Goal: Obtain resource: Download file/media

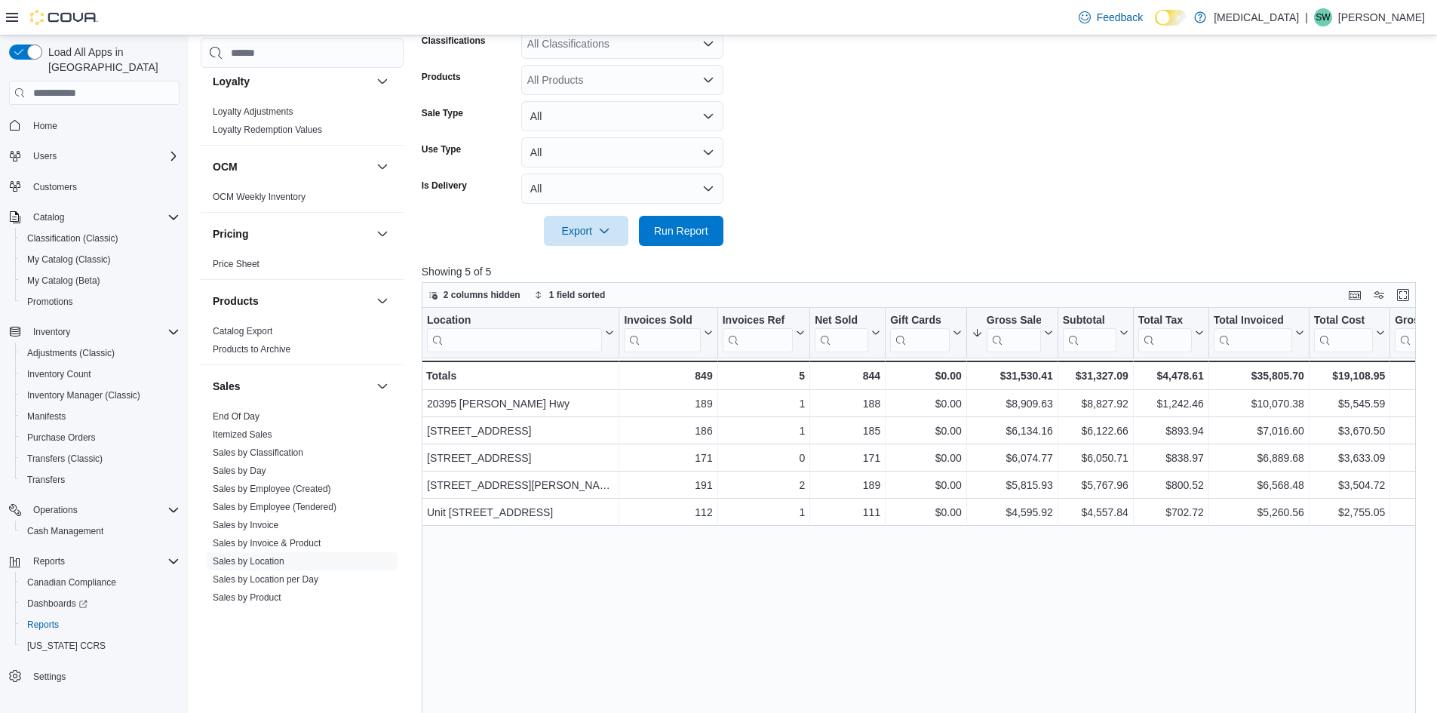
scroll to position [314, 0]
click at [703, 225] on span "Run Report" at bounding box center [681, 229] width 54 height 15
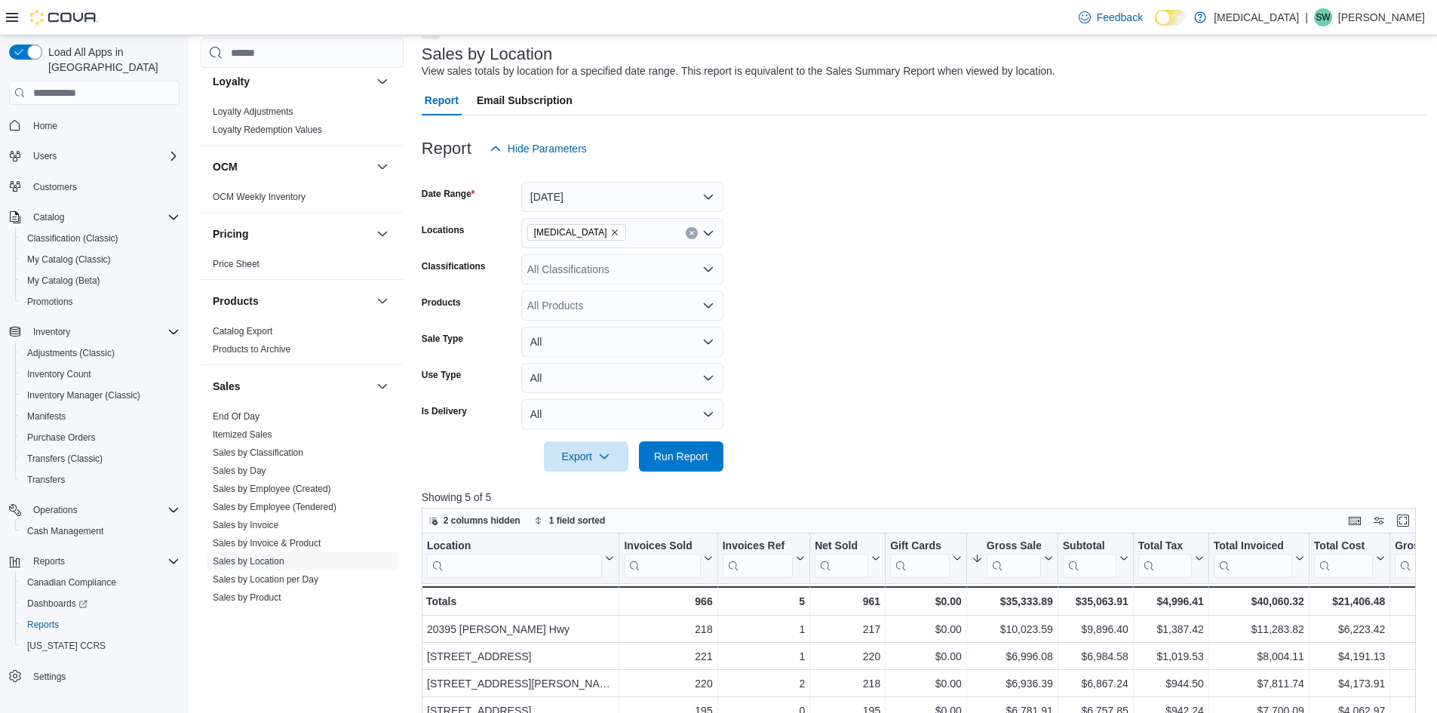
scroll to position [163, 0]
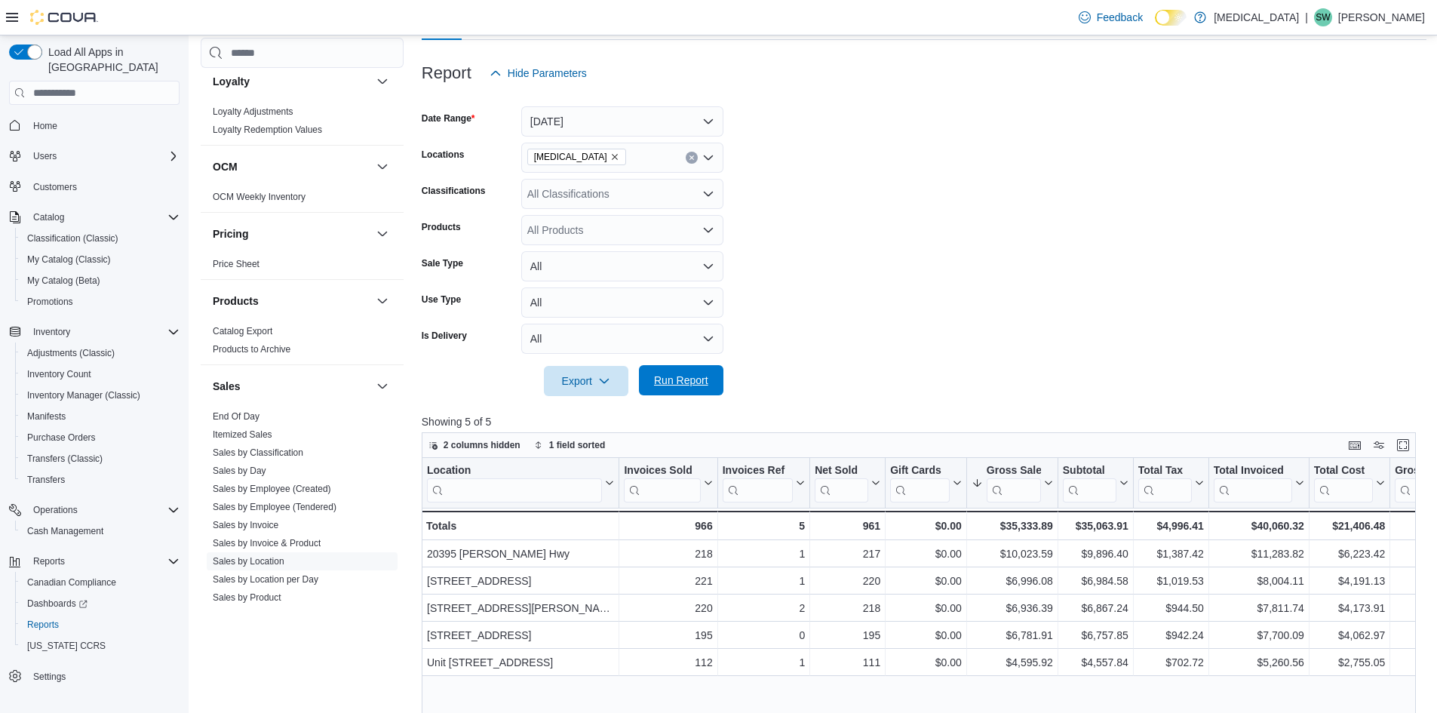
click at [670, 375] on span "Run Report" at bounding box center [681, 380] width 54 height 15
drag, startPoint x: 700, startPoint y: 387, endPoint x: 896, endPoint y: 118, distance: 332.2
click at [700, 387] on span "Run Report" at bounding box center [681, 381] width 54 height 15
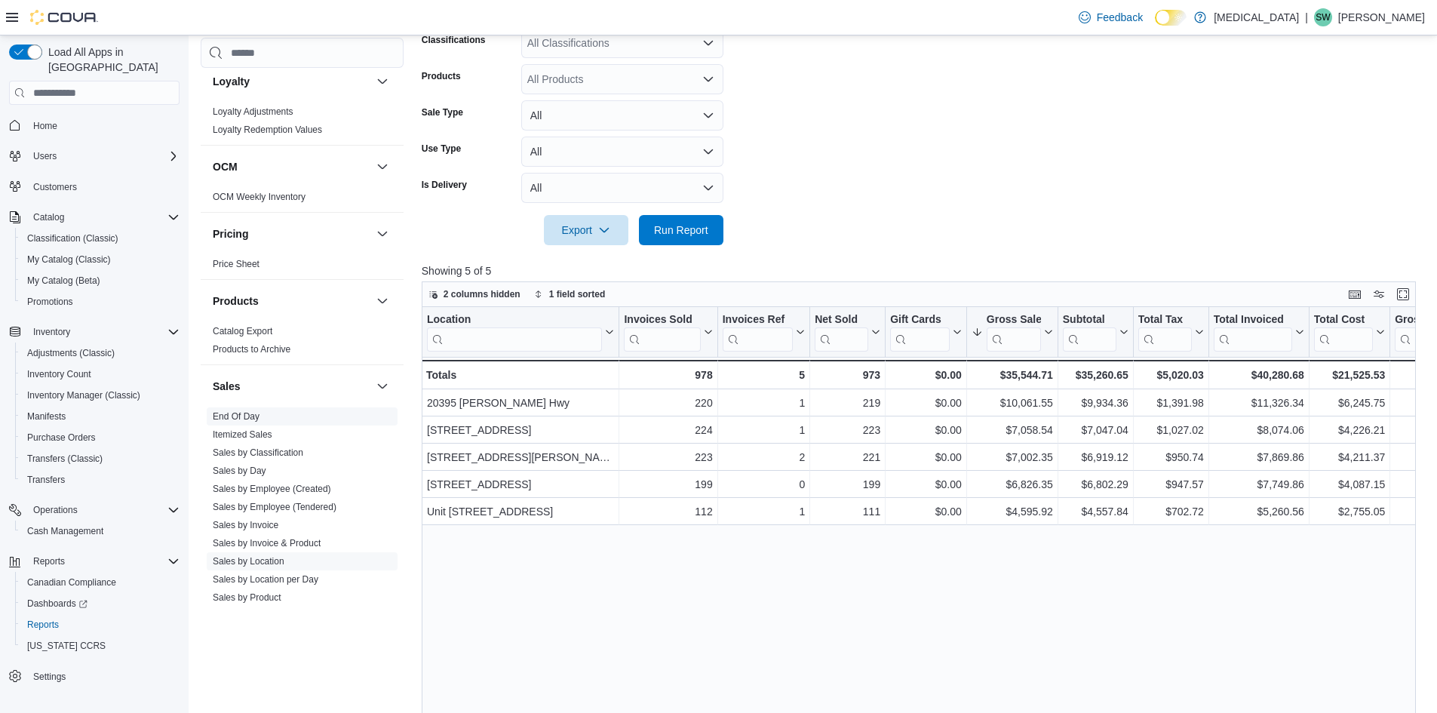
click at [244, 411] on link "End Of Day" at bounding box center [236, 416] width 47 height 11
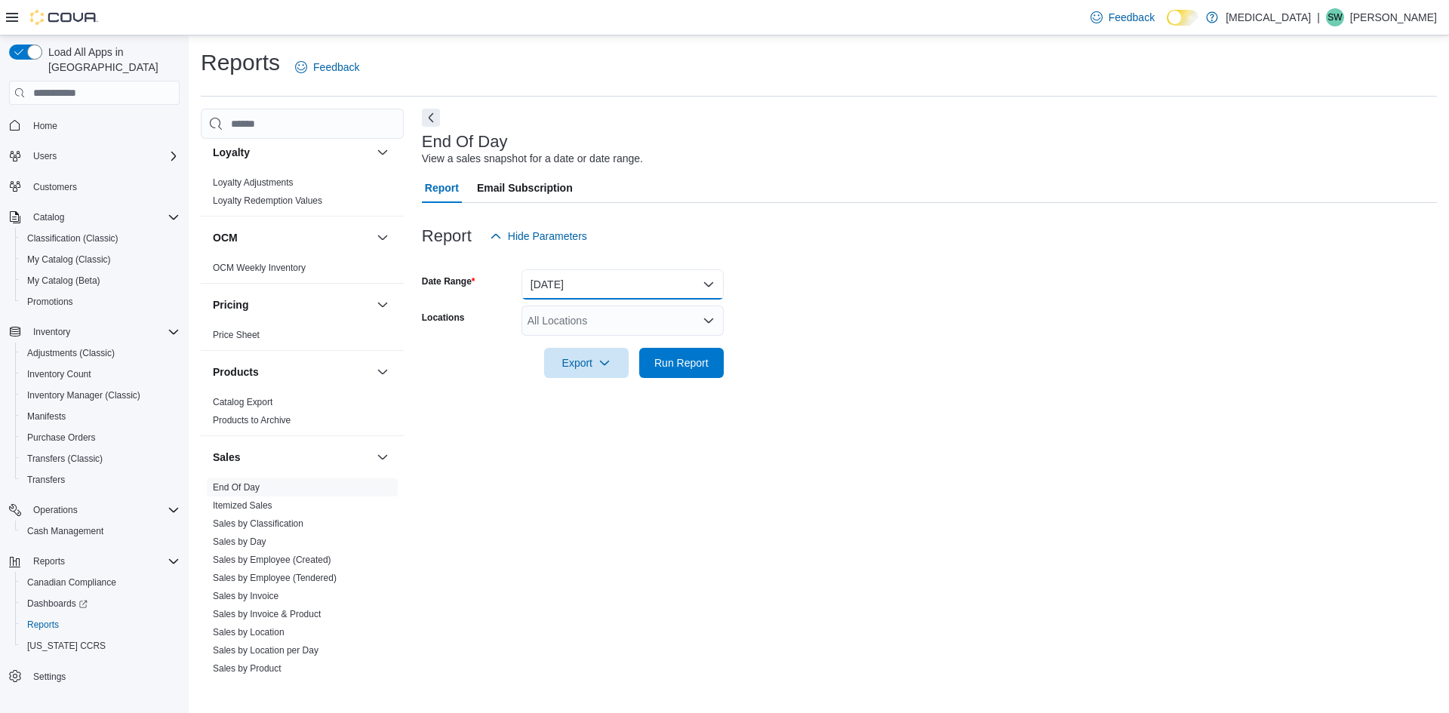
click at [672, 285] on button "Today" at bounding box center [622, 284] width 202 height 30
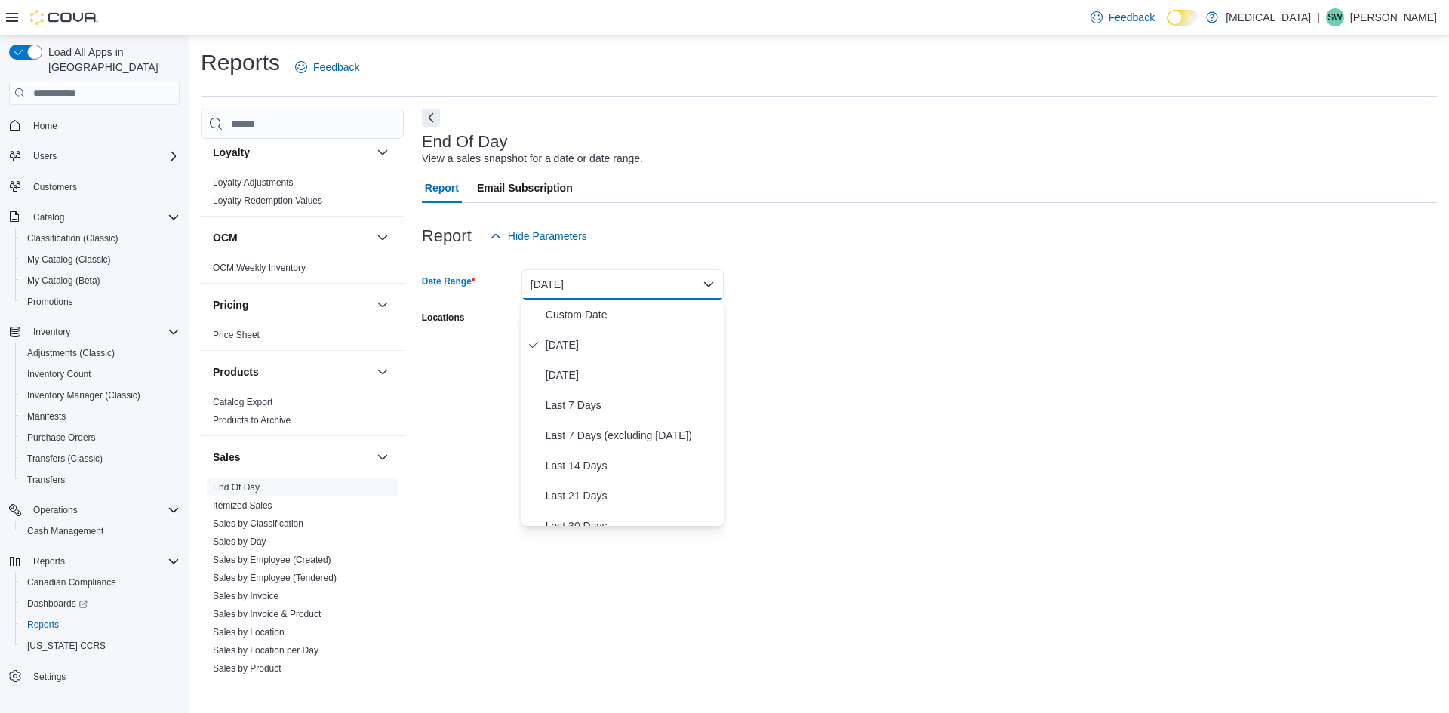
click at [883, 392] on div at bounding box center [929, 387] width 1015 height 18
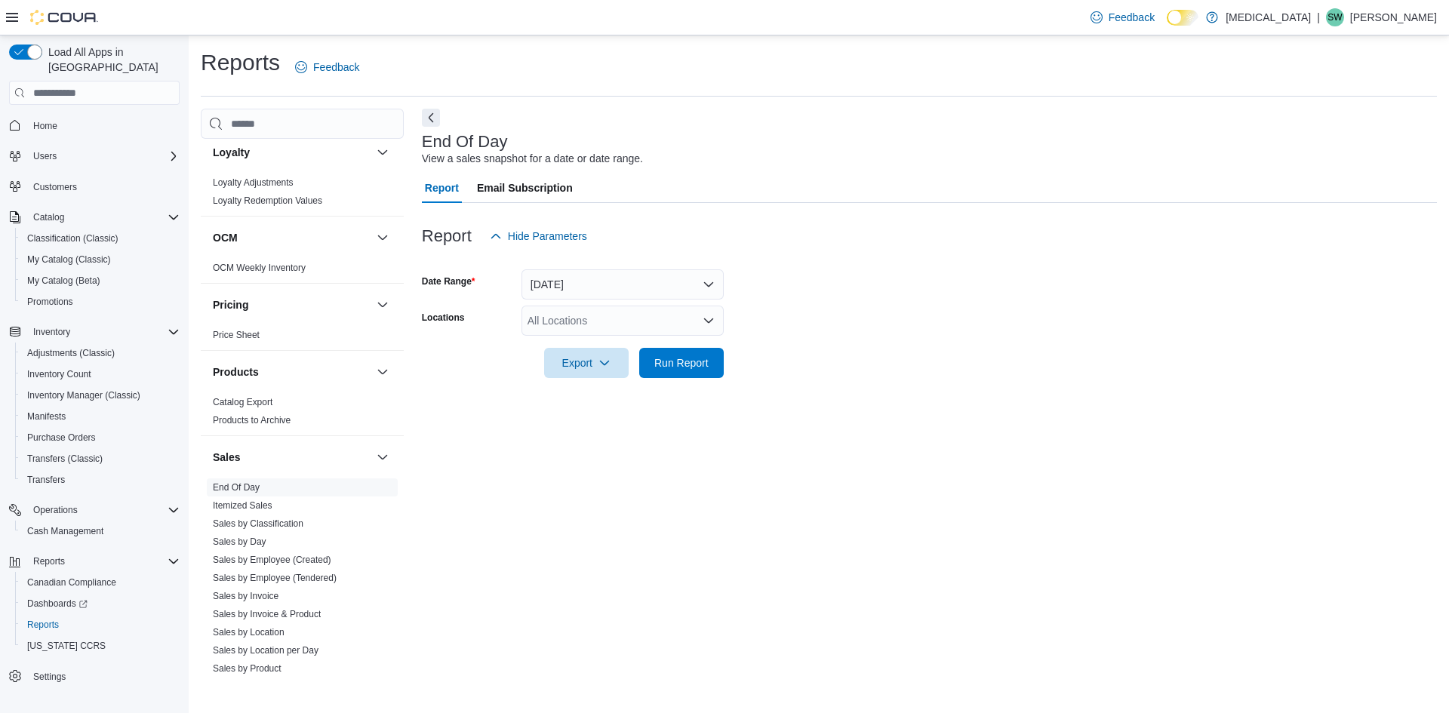
click at [606, 327] on div "All Locations" at bounding box center [622, 321] width 202 height 30
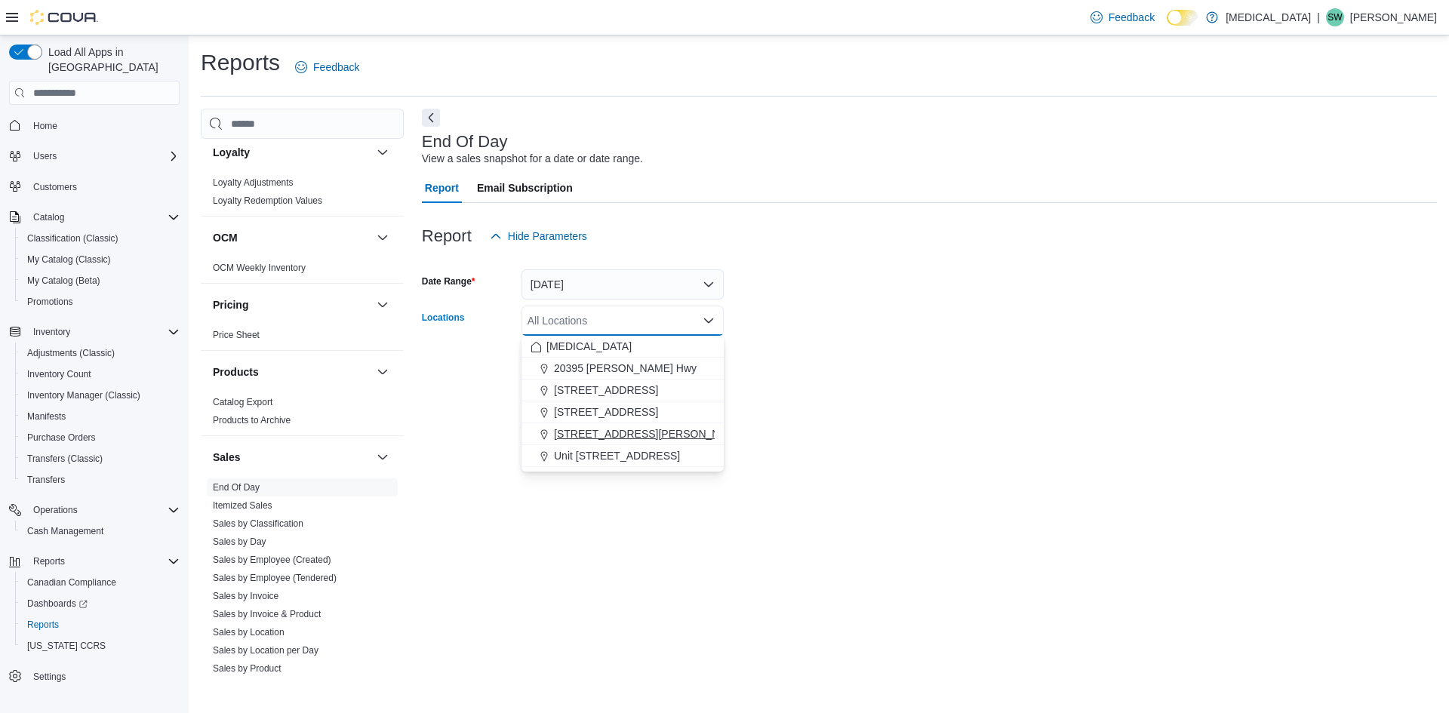
click at [626, 429] on span "[STREET_ADDRESS][PERSON_NAME]" at bounding box center [650, 433] width 192 height 15
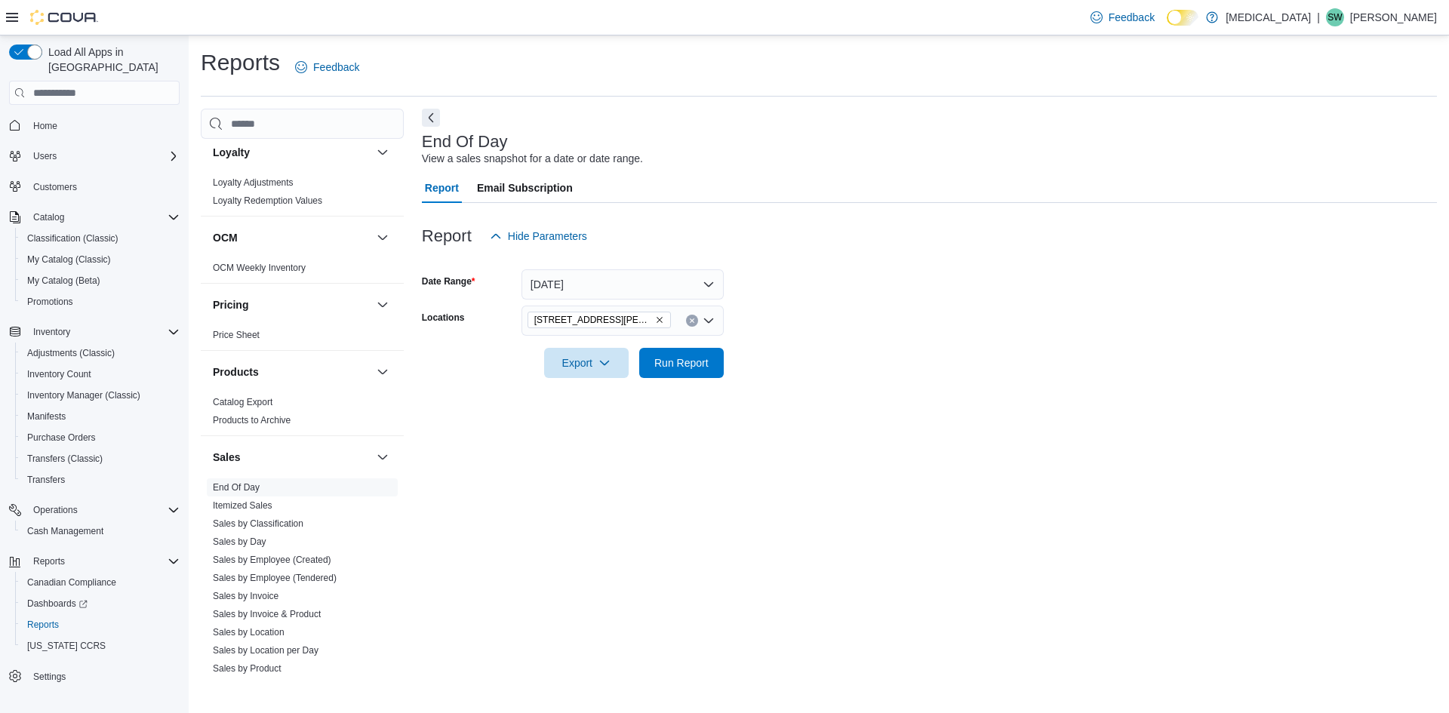
click at [831, 400] on div "End Of Day View a sales snapshot for a date or date range. Report Email Subscri…" at bounding box center [929, 391] width 1015 height 565
click at [699, 362] on span "Run Report" at bounding box center [681, 362] width 54 height 15
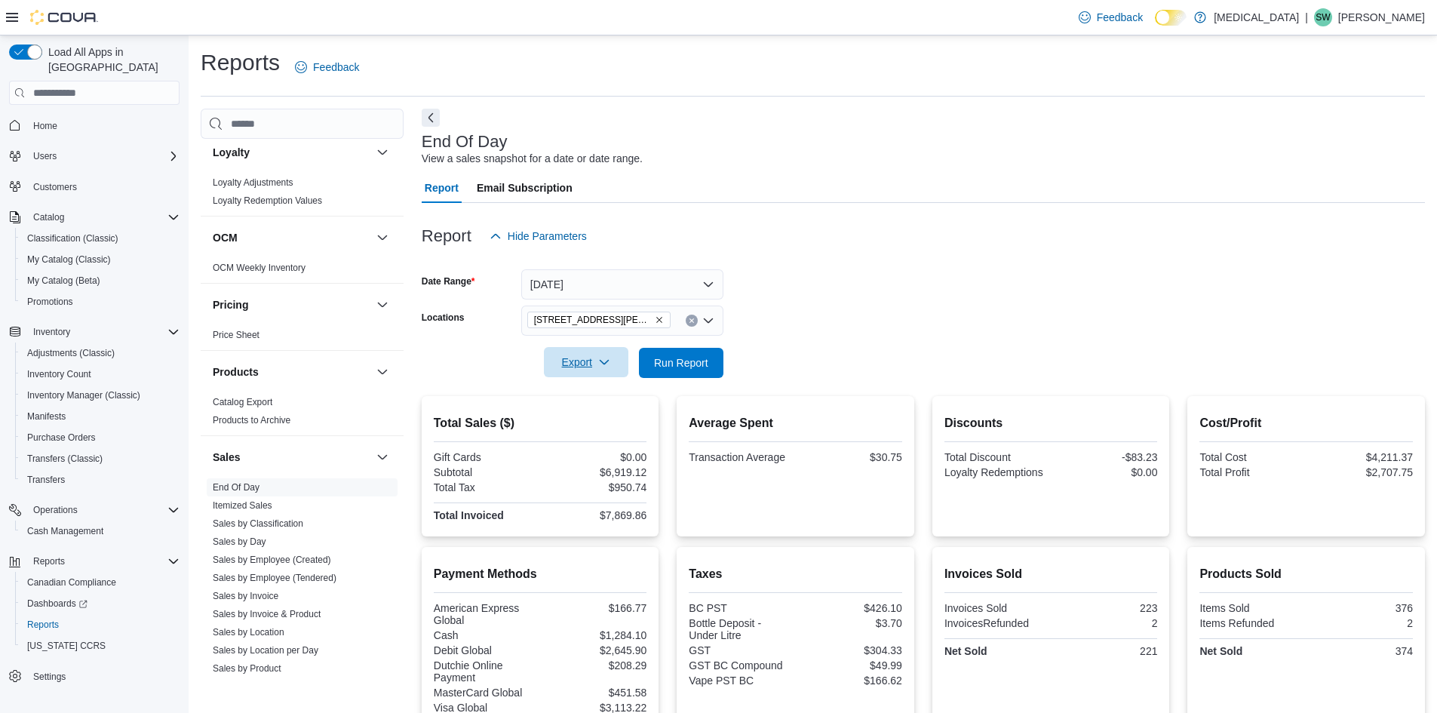
click at [604, 362] on icon "button" at bounding box center [604, 362] width 12 height 12
click at [602, 422] on span "Export to Pdf" at bounding box center [589, 423] width 68 height 12
